Goal: Information Seeking & Learning: Learn about a topic

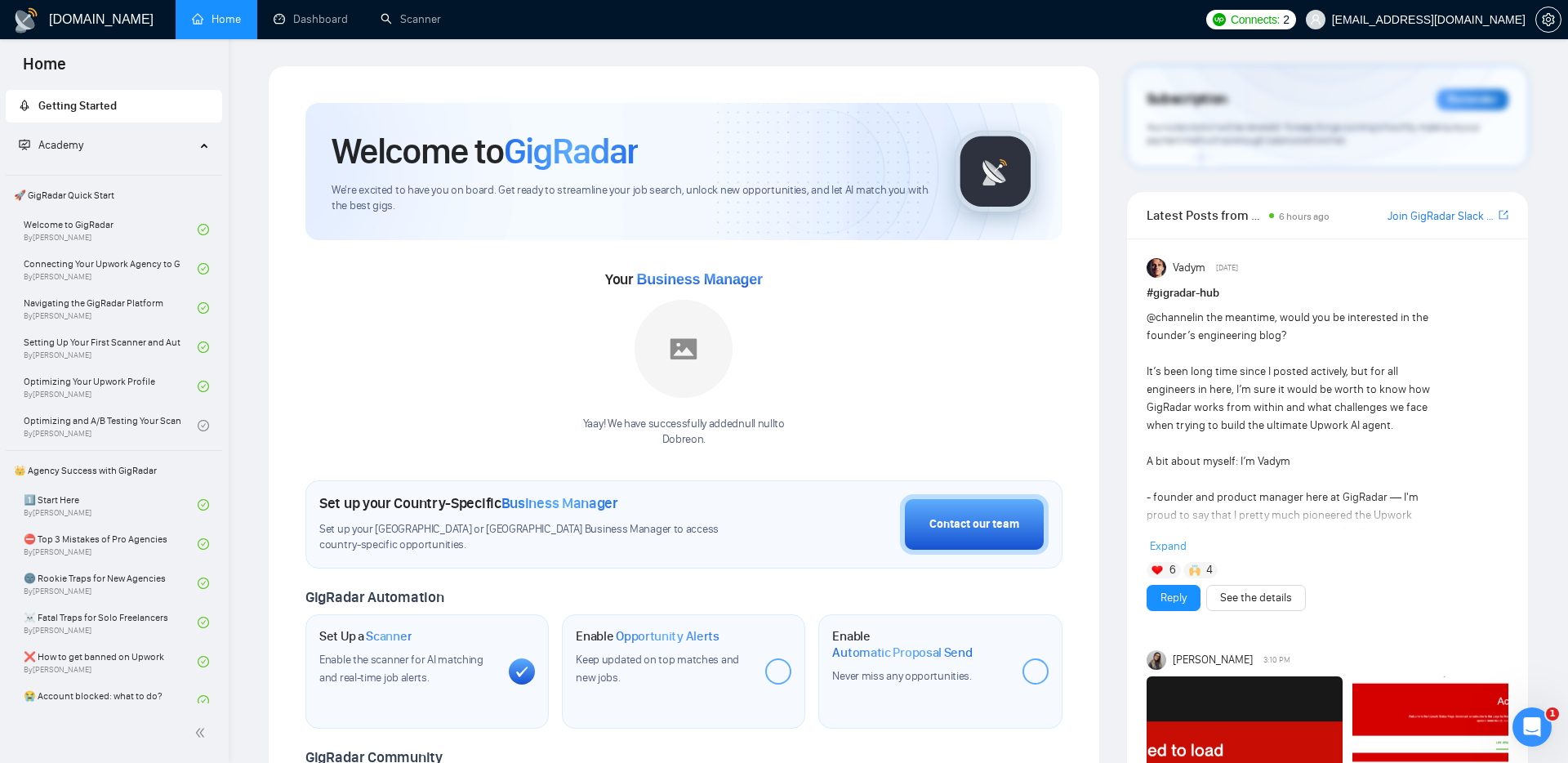
click at [178, 144] on span "Academy" at bounding box center [107, 146] width 176 height 33
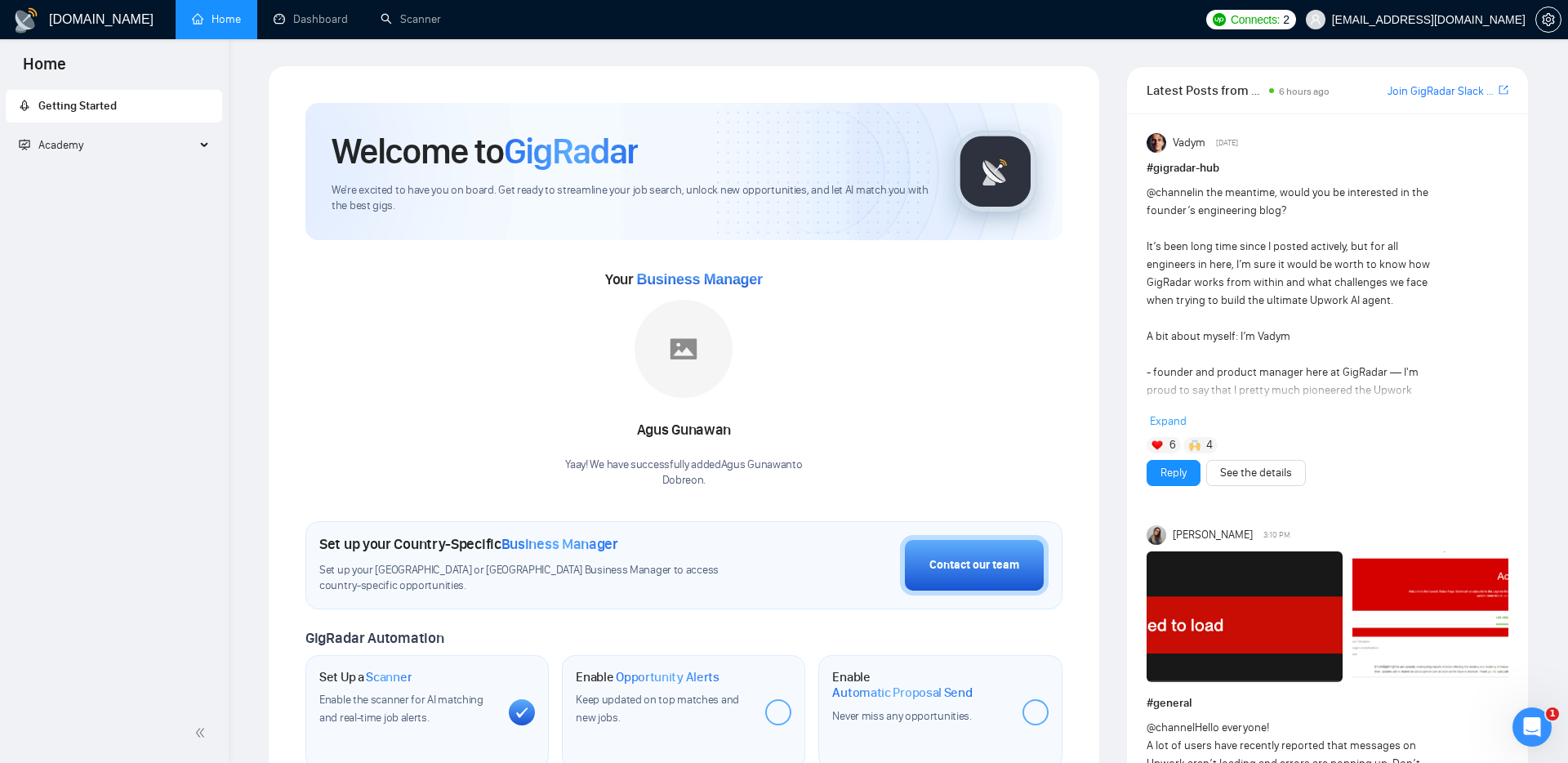
click at [175, 147] on span "Academy" at bounding box center [107, 146] width 176 height 33
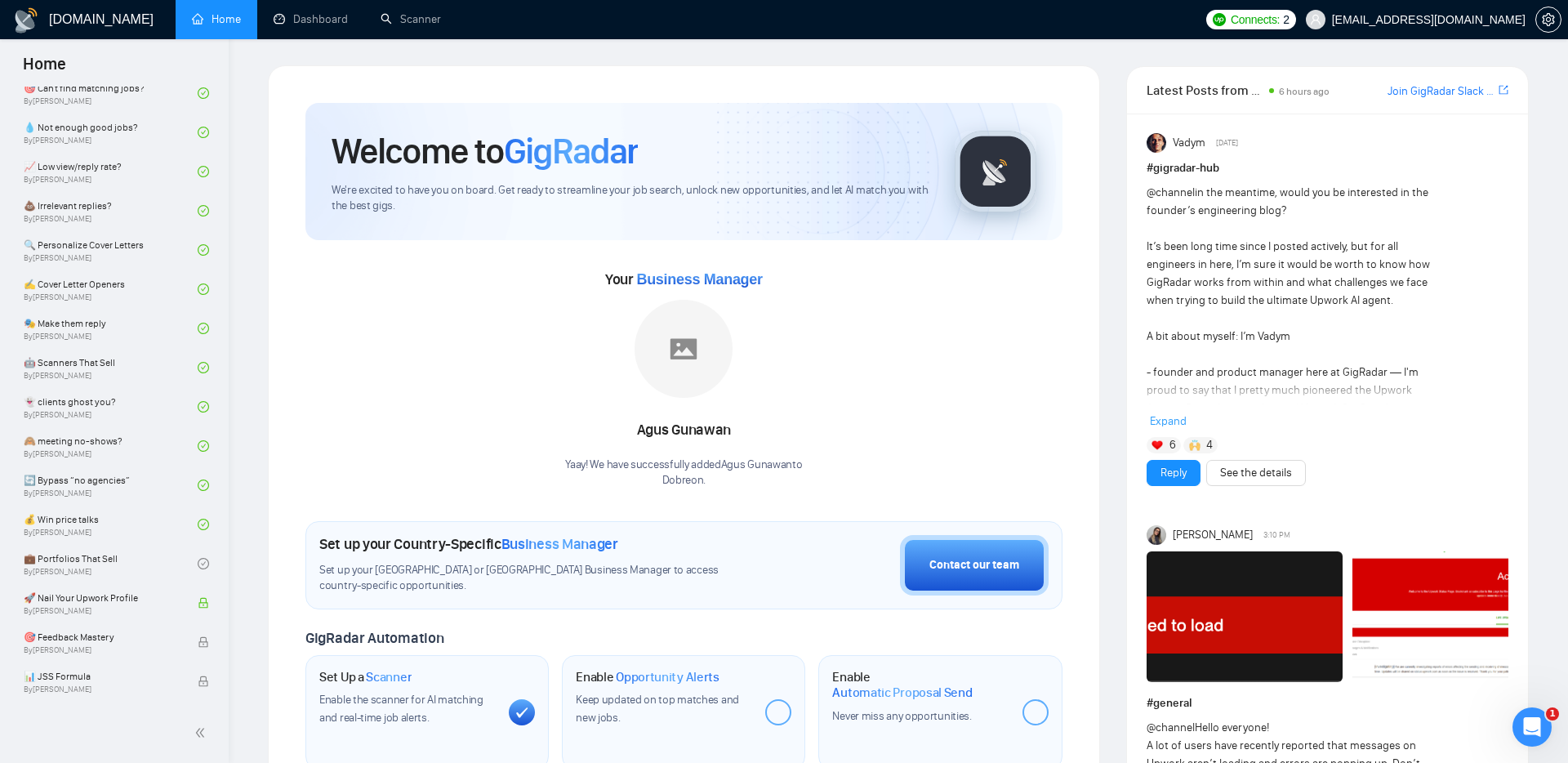
scroll to position [962, 0]
click at [109, 324] on link "🎭 Make them reply By [PERSON_NAME]" at bounding box center [110, 325] width 174 height 36
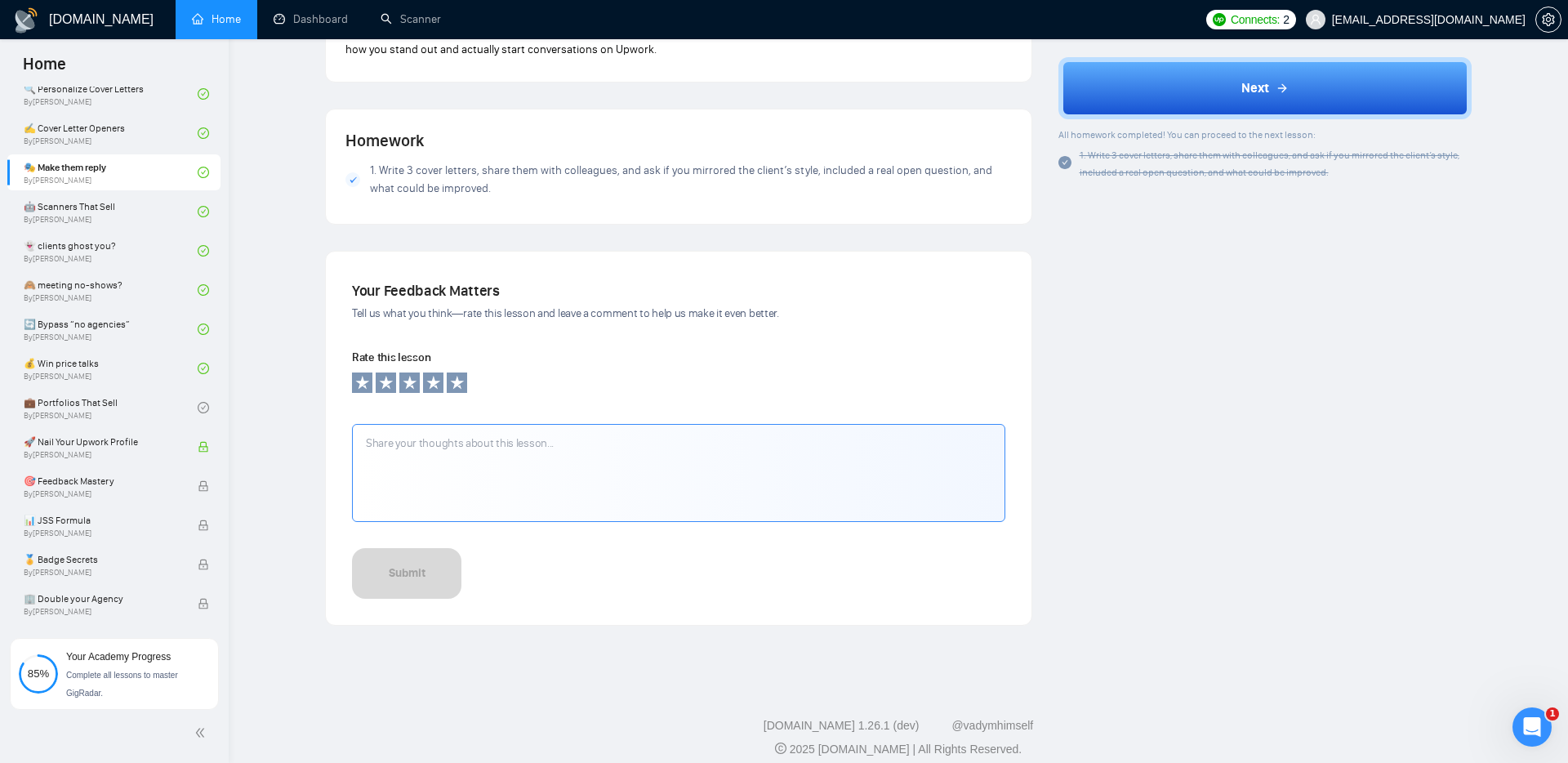
scroll to position [1481, 0]
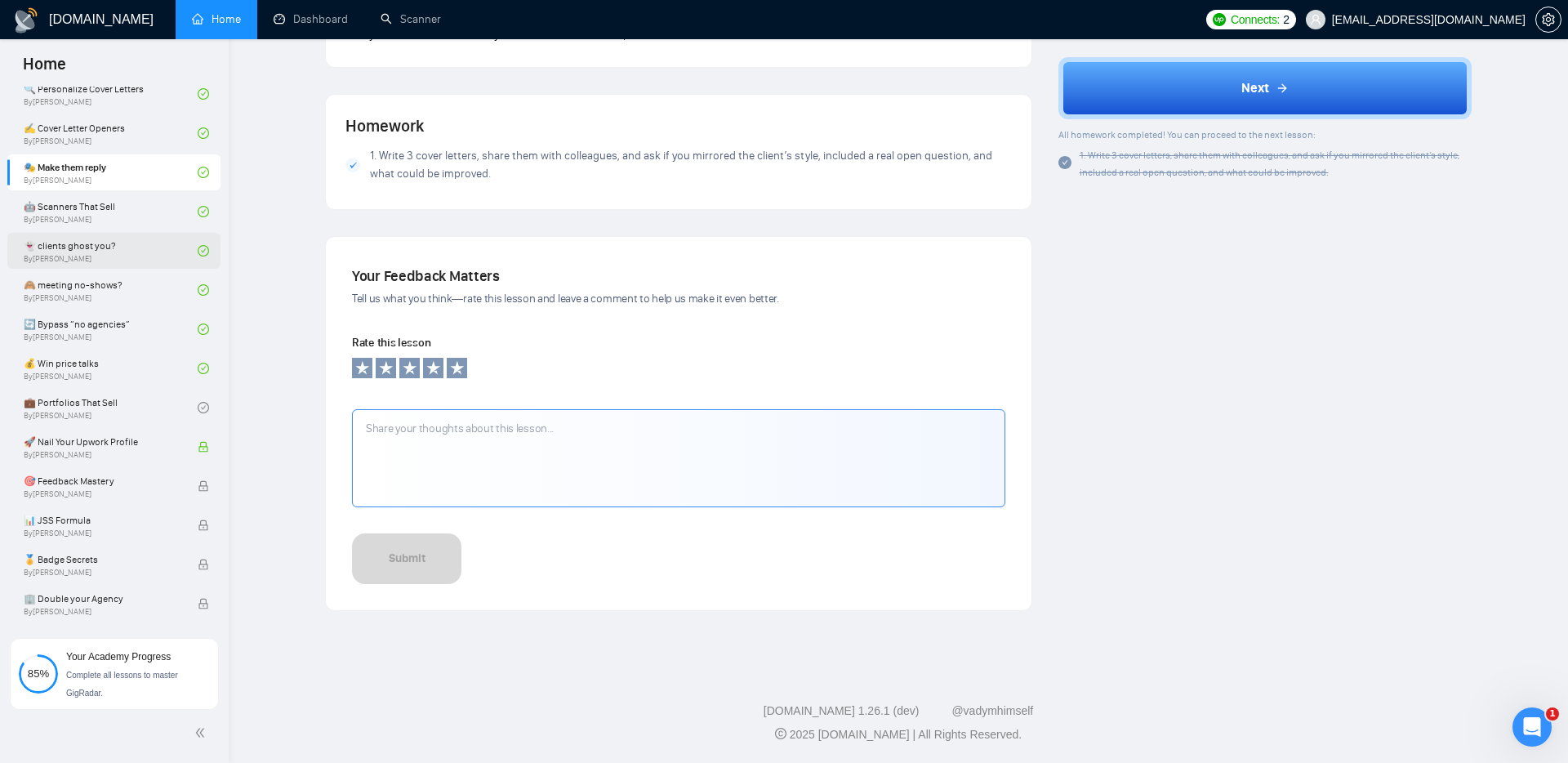
click at [77, 243] on link "👻 clients ghost you? By [PERSON_NAME]" at bounding box center [110, 250] width 174 height 36
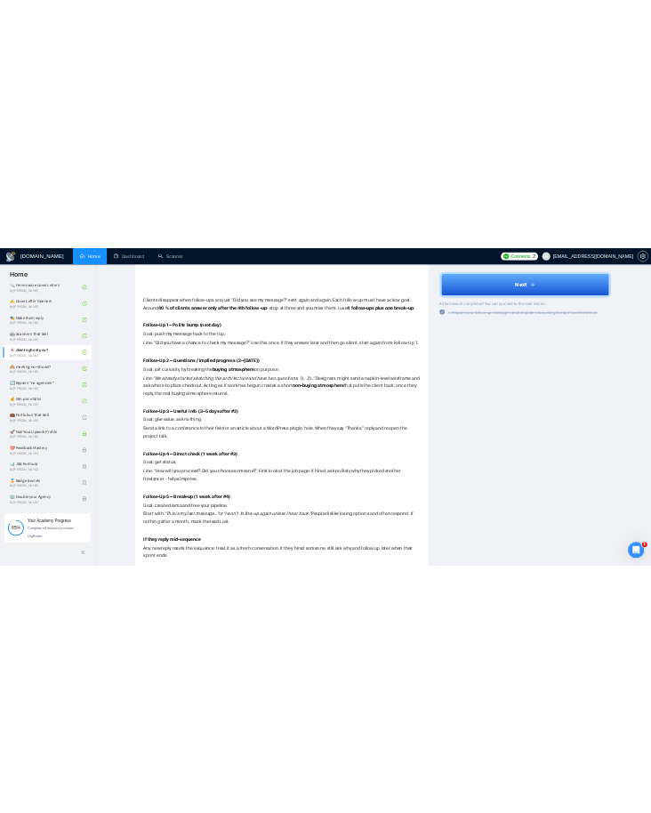
scroll to position [565, 0]
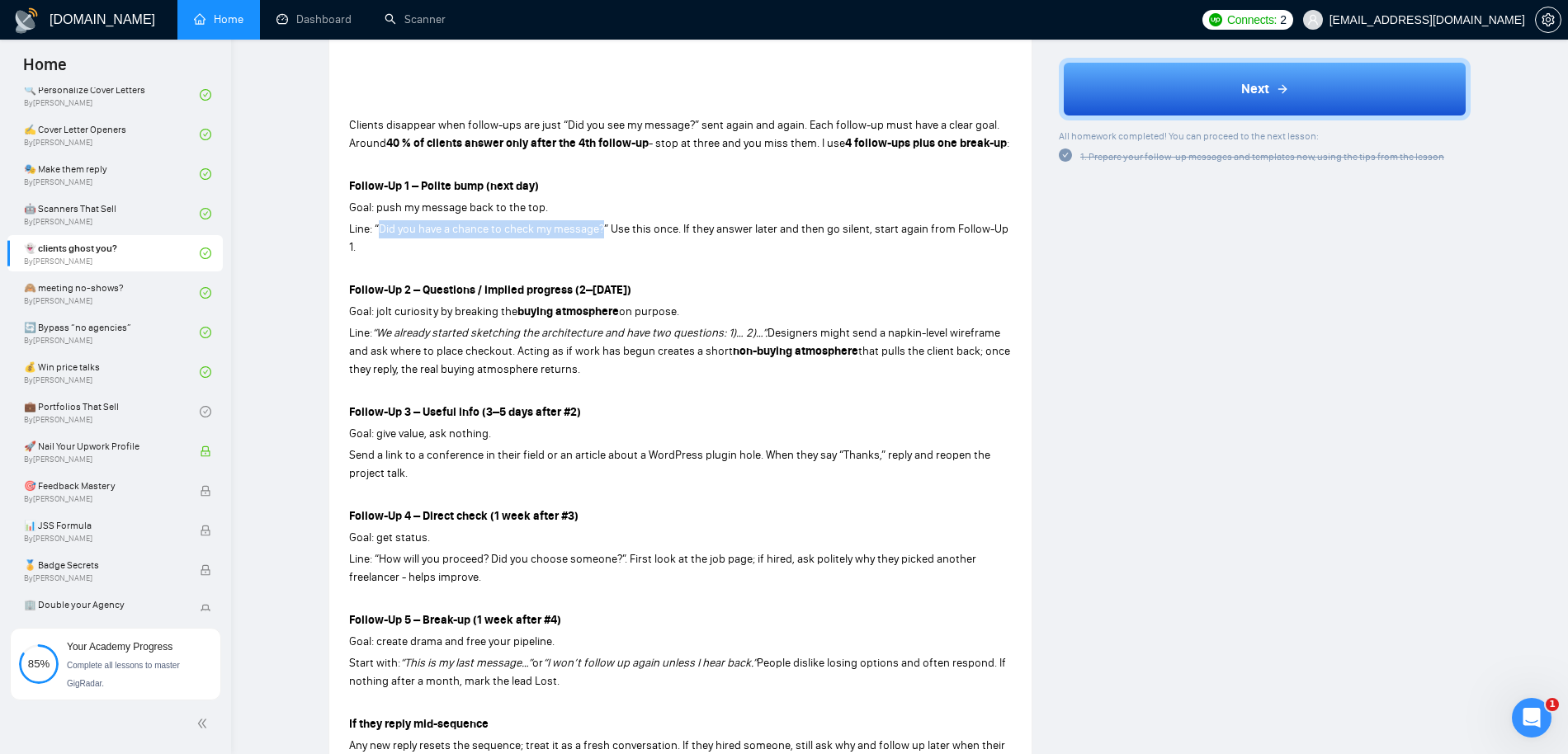
drag, startPoint x: 379, startPoint y: 230, endPoint x: 603, endPoint y: 231, distance: 224.0
click at [603, 231] on span "Line: “Did you have a chance to check my message?” Use this once. If they answe…" at bounding box center [678, 237] width 660 height 32
copy span "Did you have a chance to check my message?"
click at [303, 175] on div "Lesson 23 👻 clients ghost you? Convert silent leads by running a purposeful 4‑f…" at bounding box center [899, 489] width 1284 height 1894
click at [353, 257] on div "Clients disappear when follow-ups are just “Did you see my message?” sent again…" at bounding box center [680, 486] width 662 height 746
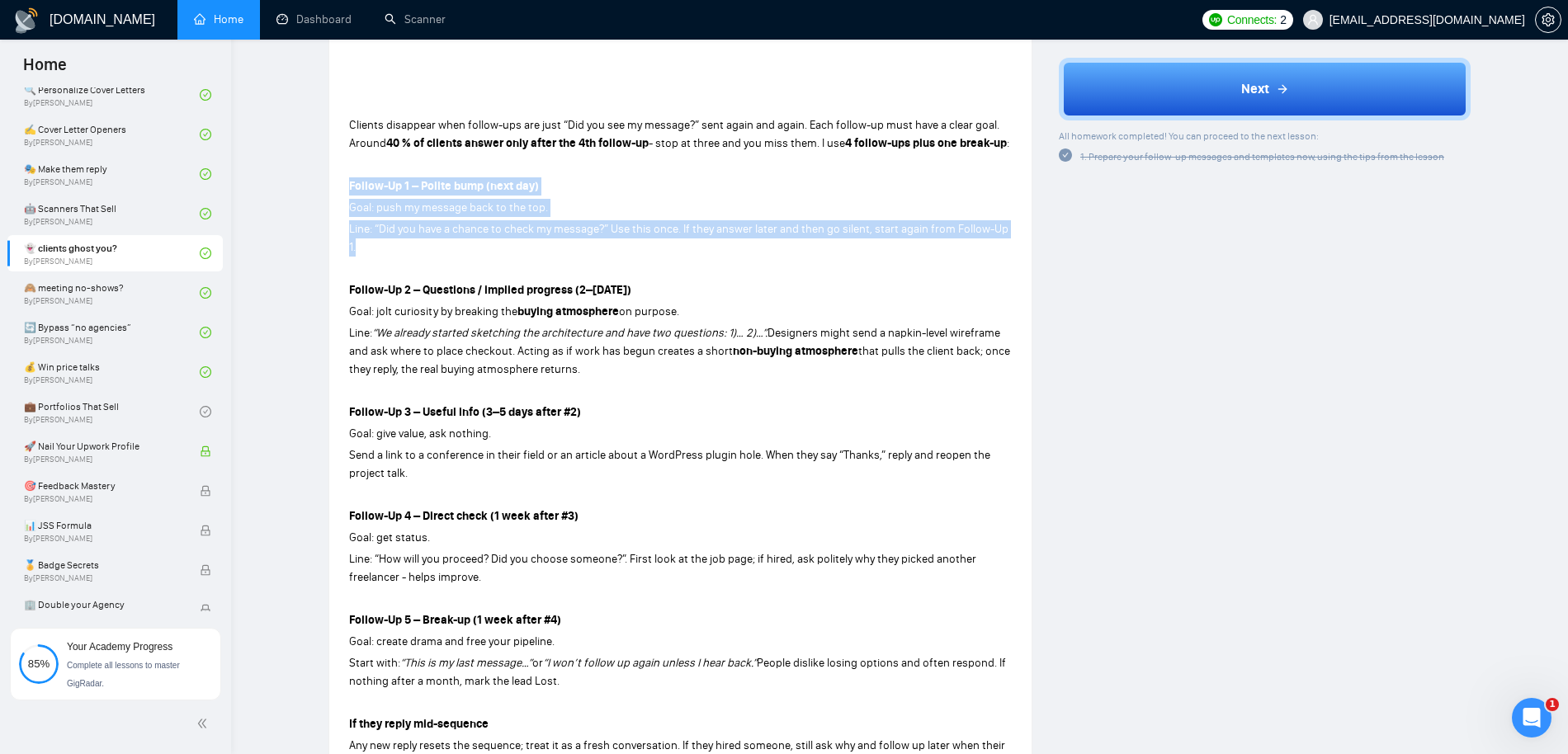
drag, startPoint x: 352, startPoint y: 183, endPoint x: 438, endPoint y: 242, distance: 104.3
click at [439, 241] on div "Clients disappear when follow-ups are just “Did you see my message?” sent again…" at bounding box center [680, 486] width 662 height 746
click at [441, 242] on p "Line: “Did you have a chance to check my message?” Use this once. If they answe…" at bounding box center [680, 237] width 662 height 36
drag, startPoint x: 429, startPoint y: 242, endPoint x: 348, endPoint y: 212, distance: 86.4
click at [348, 212] on div "Lesson 23 👻 clients ghost you? Convert silent leads by running a purposeful 4‑f…" at bounding box center [680, 211] width 702 height 1335
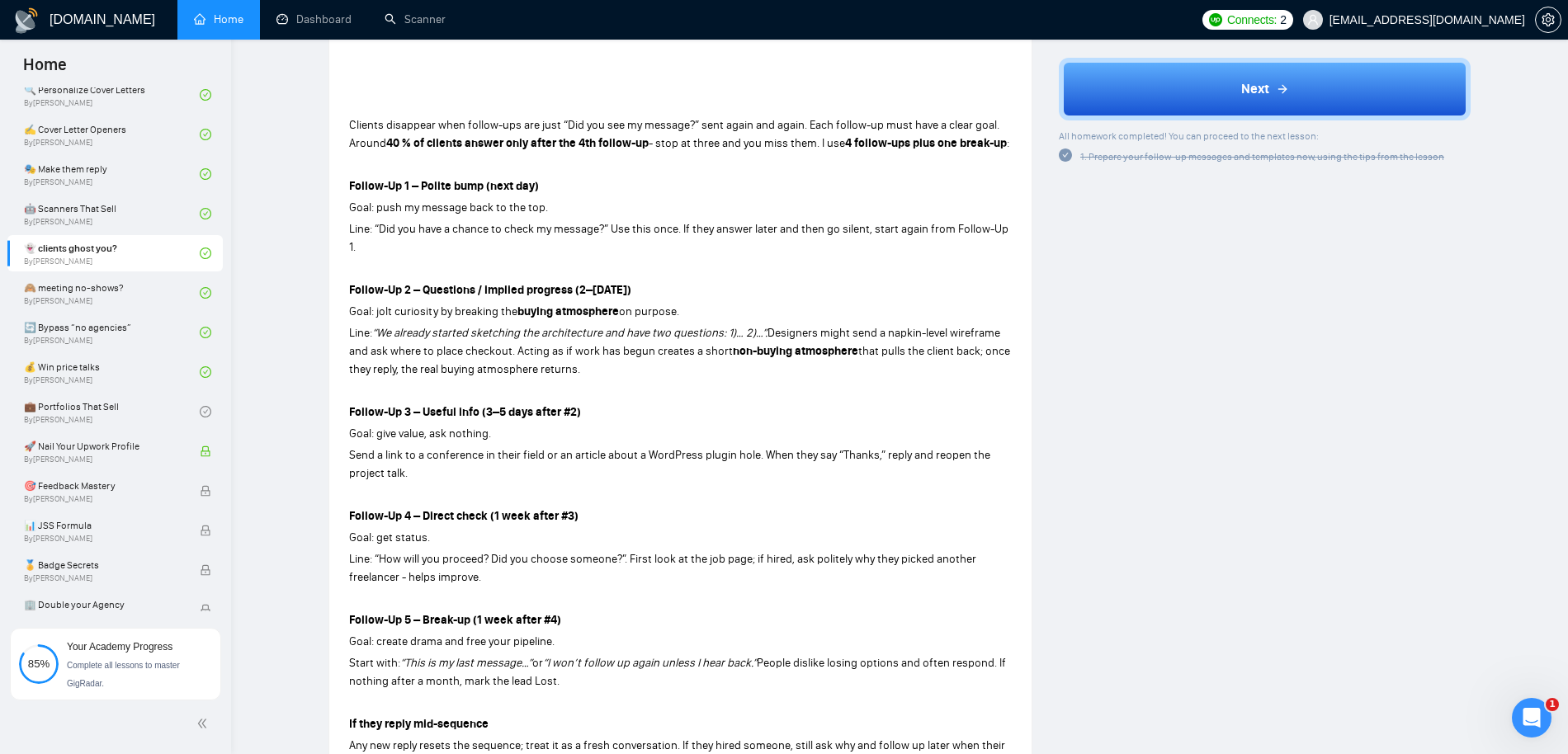
click at [391, 220] on div "Clients disappear when follow-ups are just “Did you see my message?” sent again…" at bounding box center [680, 486] width 662 height 746
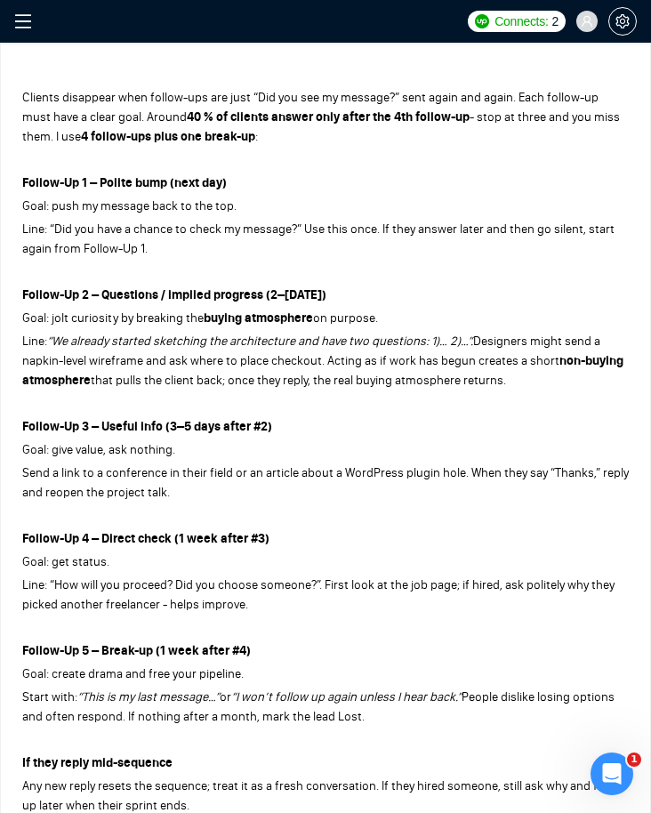
scroll to position [519, 0]
